Goal: Task Accomplishment & Management: Manage account settings

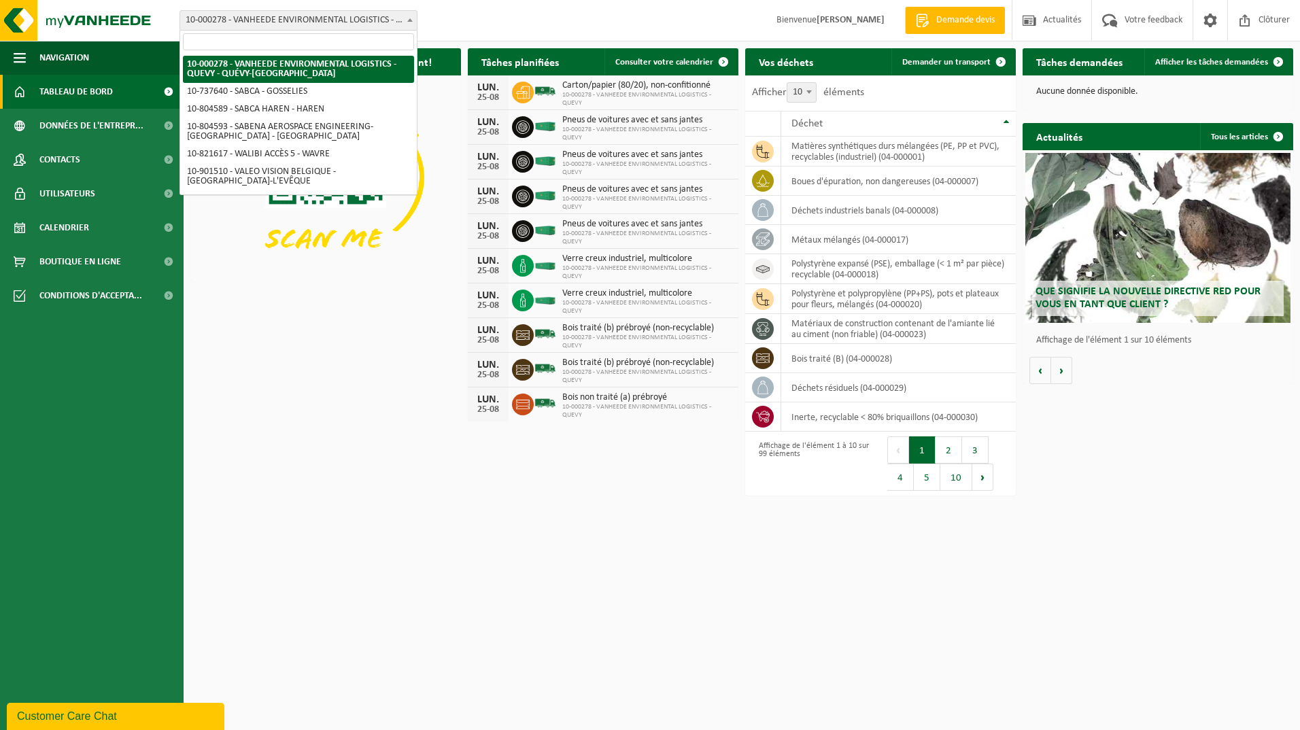
click at [411, 18] on b at bounding box center [409, 19] width 5 height 3
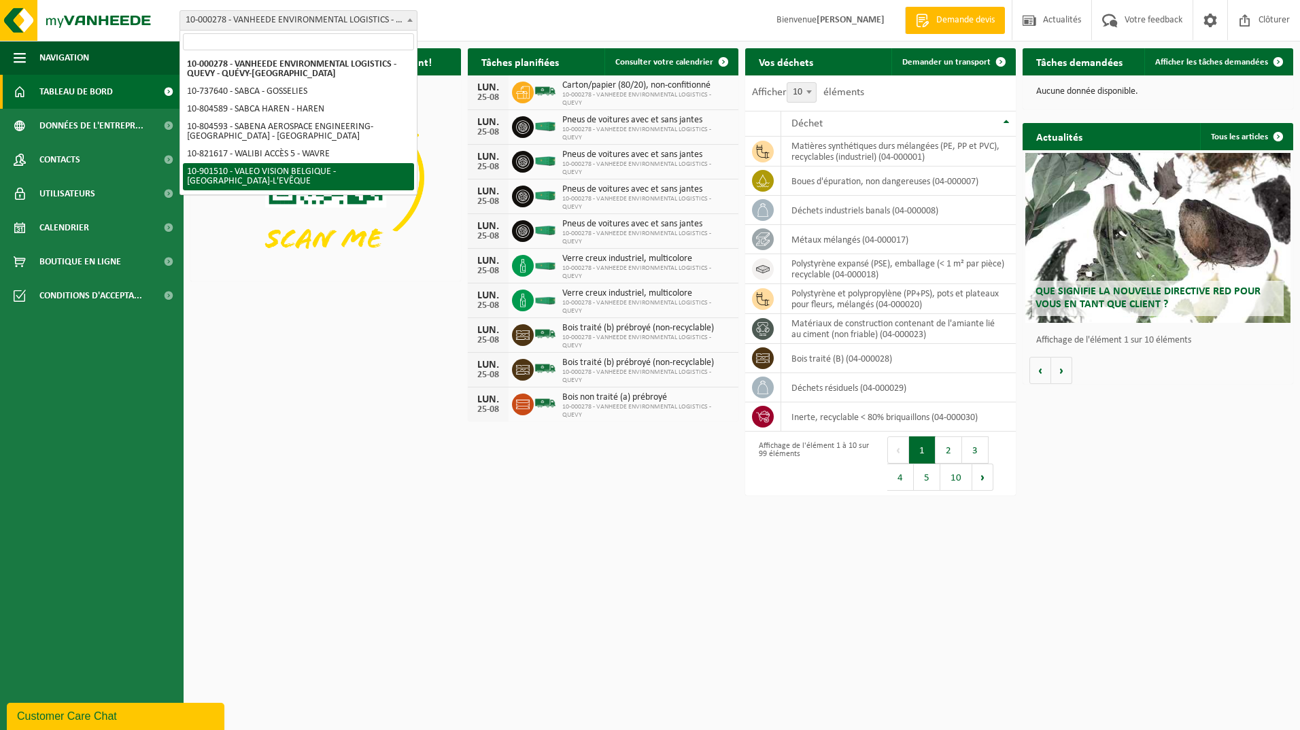
select select "134945"
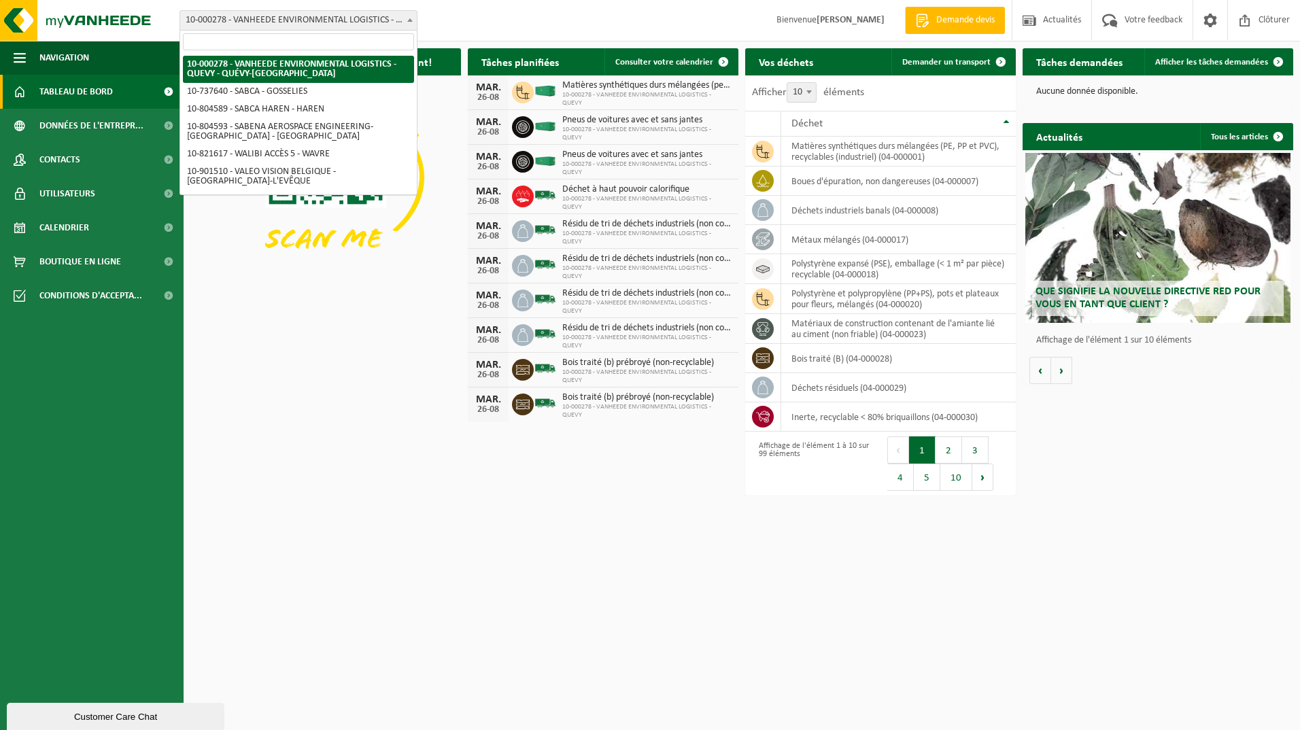
click at [409, 21] on b at bounding box center [409, 19] width 5 height 3
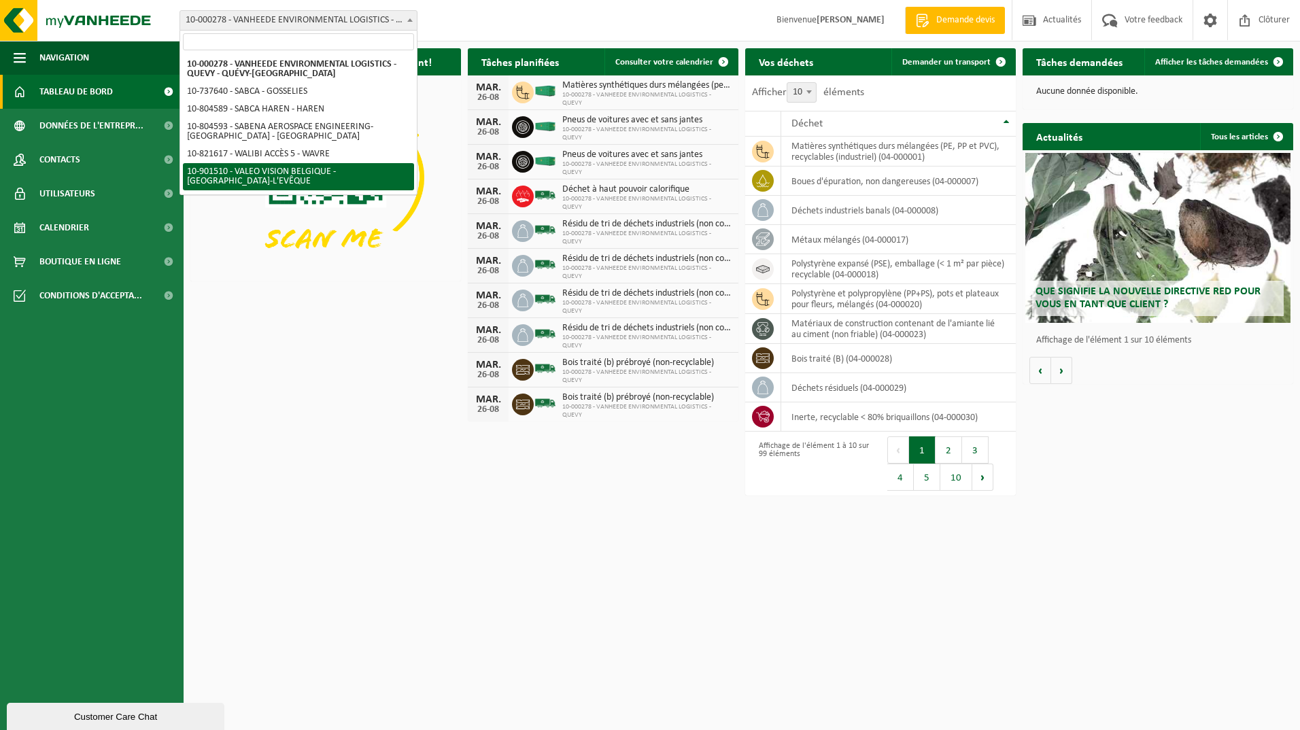
select select "134945"
